Goal: Entertainment & Leisure: Consume media (video, audio)

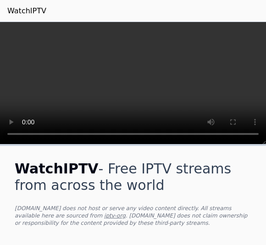
click at [121, 73] on video at bounding box center [133, 83] width 266 height 122
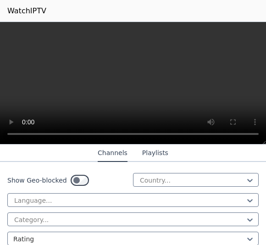
scroll to position [110, 0]
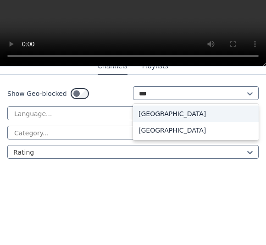
click at [147, 200] on div "[GEOGRAPHIC_DATA]" at bounding box center [196, 208] width 126 height 16
type input "***"
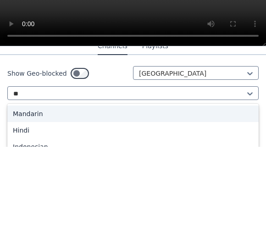
type input "*"
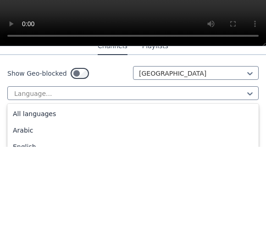
click at [27, 203] on div "All languages" at bounding box center [132, 211] width 251 height 16
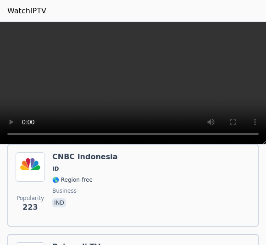
scroll to position [220, 0]
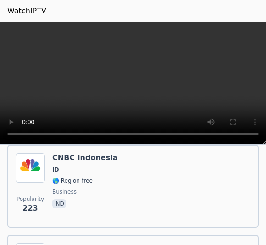
click at [60, 155] on h6 "CNBC Indonesia" at bounding box center [84, 157] width 65 height 9
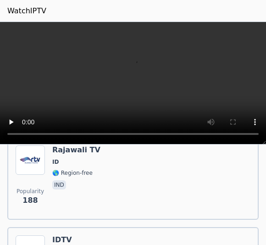
scroll to position [319, 0]
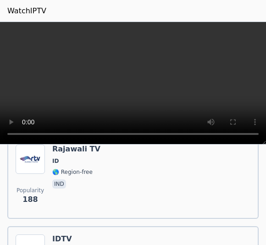
click at [63, 148] on h6 "Rajawali TV" at bounding box center [76, 148] width 48 height 9
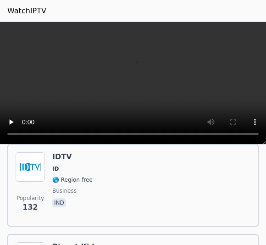
scroll to position [399, 0]
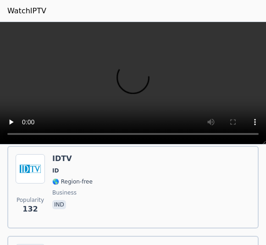
click at [44, 158] on img at bounding box center [30, 168] width 29 height 29
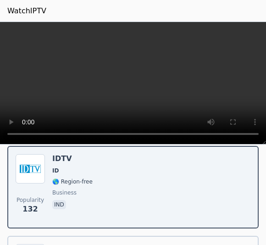
click at [131, 78] on video at bounding box center [133, 83] width 266 height 122
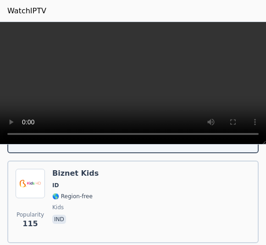
scroll to position [485, 0]
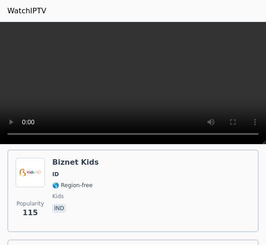
click at [56, 177] on span "ID" at bounding box center [55, 173] width 6 height 7
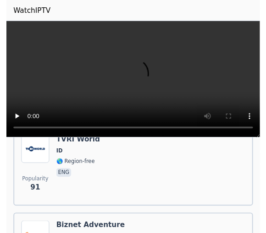
scroll to position [656, 0]
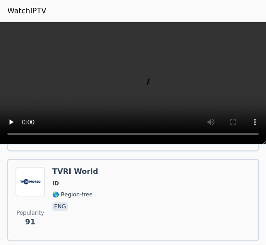
click at [64, 172] on h6 "TVRI World" at bounding box center [75, 171] width 46 height 9
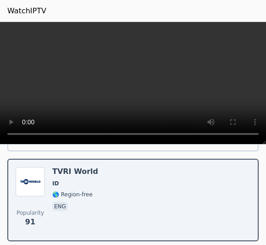
click at [126, 83] on video at bounding box center [133, 83] width 266 height 122
click at [110, 75] on video at bounding box center [133, 83] width 266 height 122
click at [3, 27] on video at bounding box center [133, 83] width 266 height 122
